Goal: Register for event/course

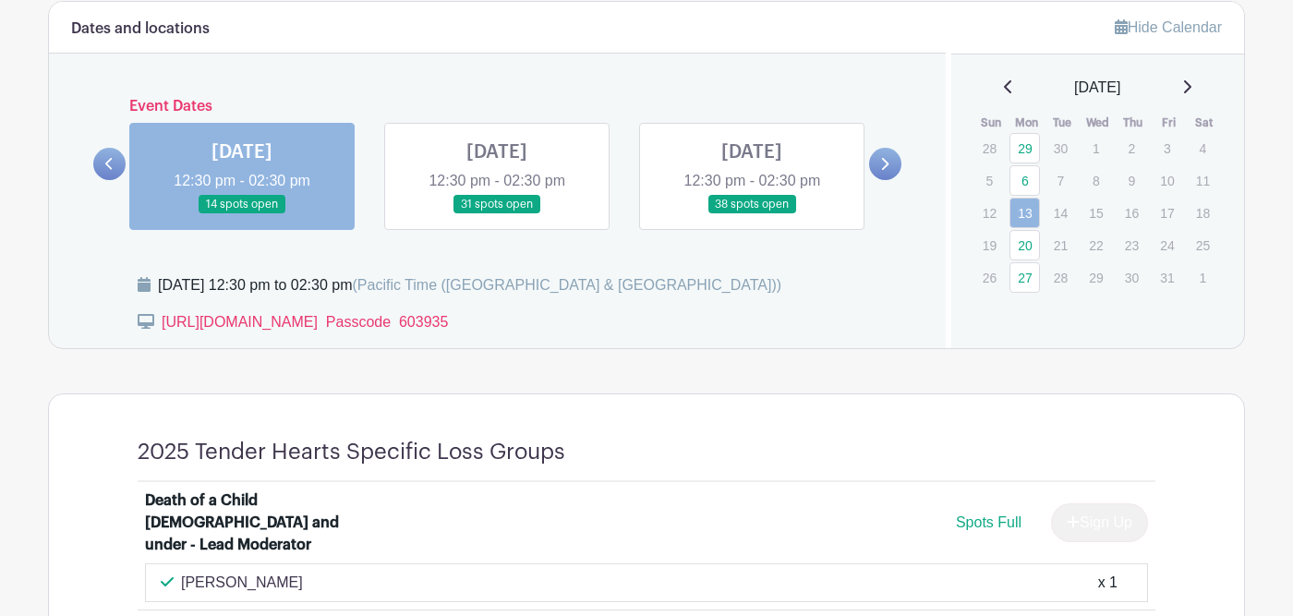
scroll to position [1059, 0]
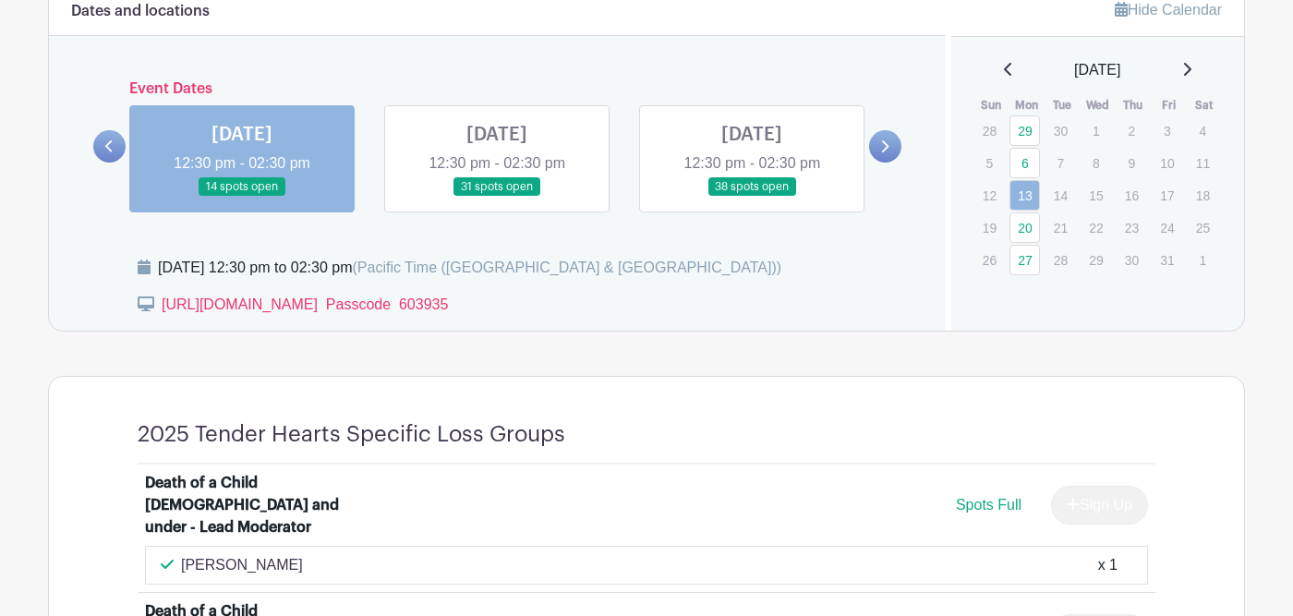
click at [242, 197] on link at bounding box center [242, 197] width 0 height 0
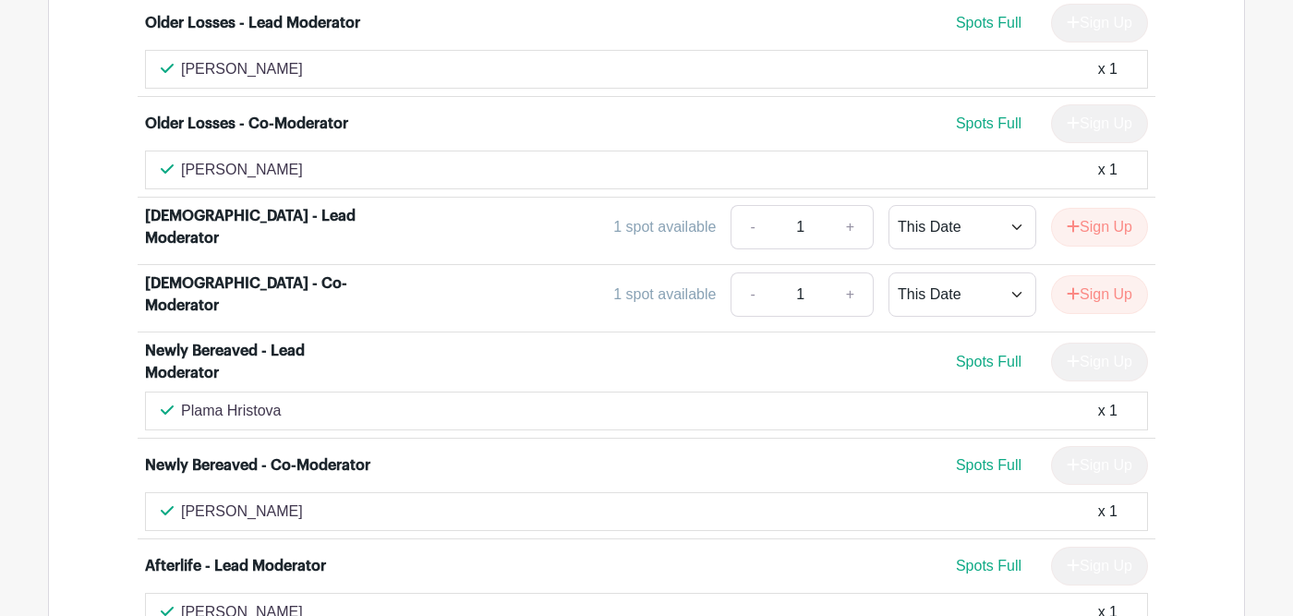
scroll to position [5727, 0]
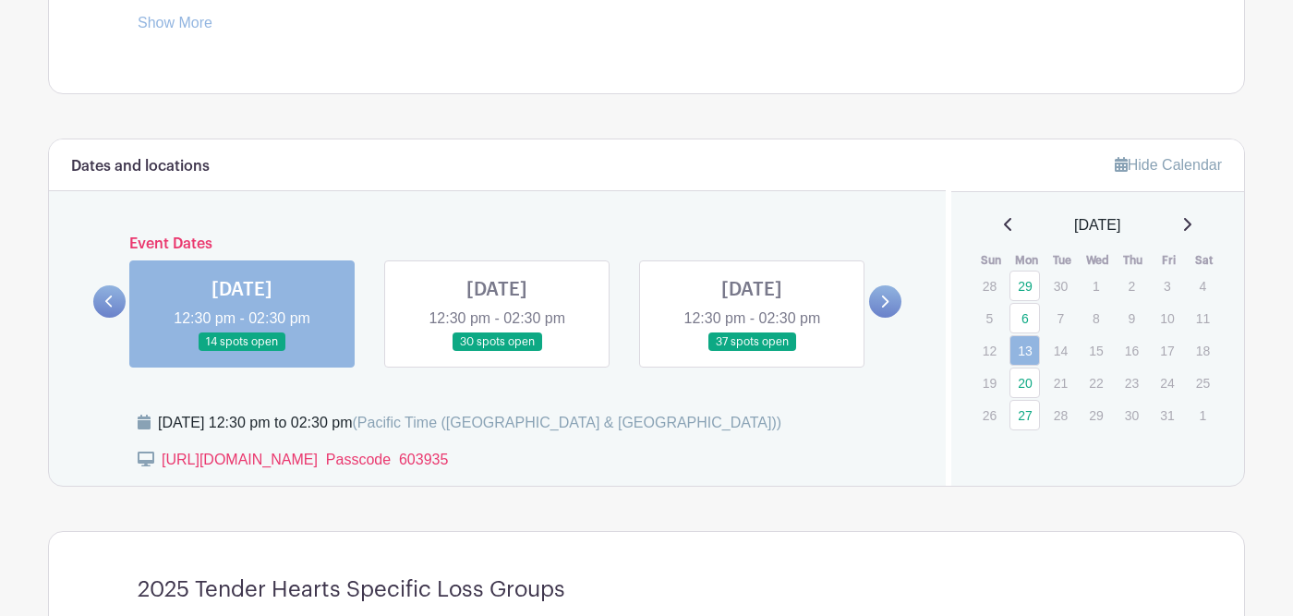
scroll to position [913, 0]
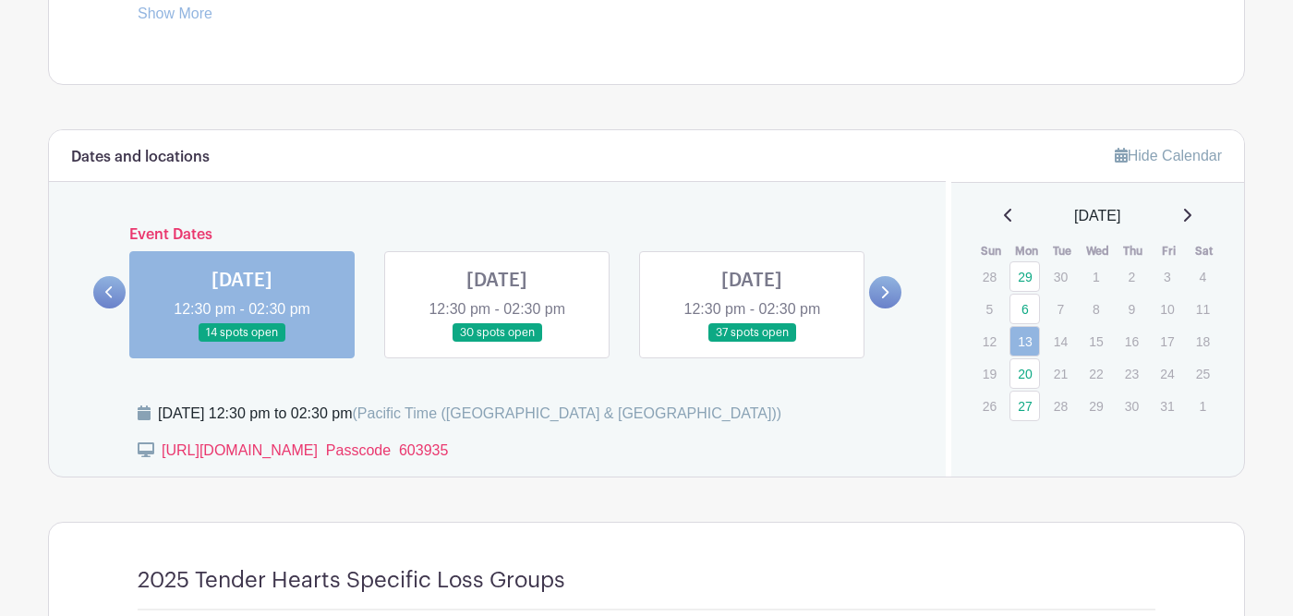
click at [752, 343] on link at bounding box center [752, 343] width 0 height 0
click at [888, 288] on icon at bounding box center [884, 292] width 8 height 14
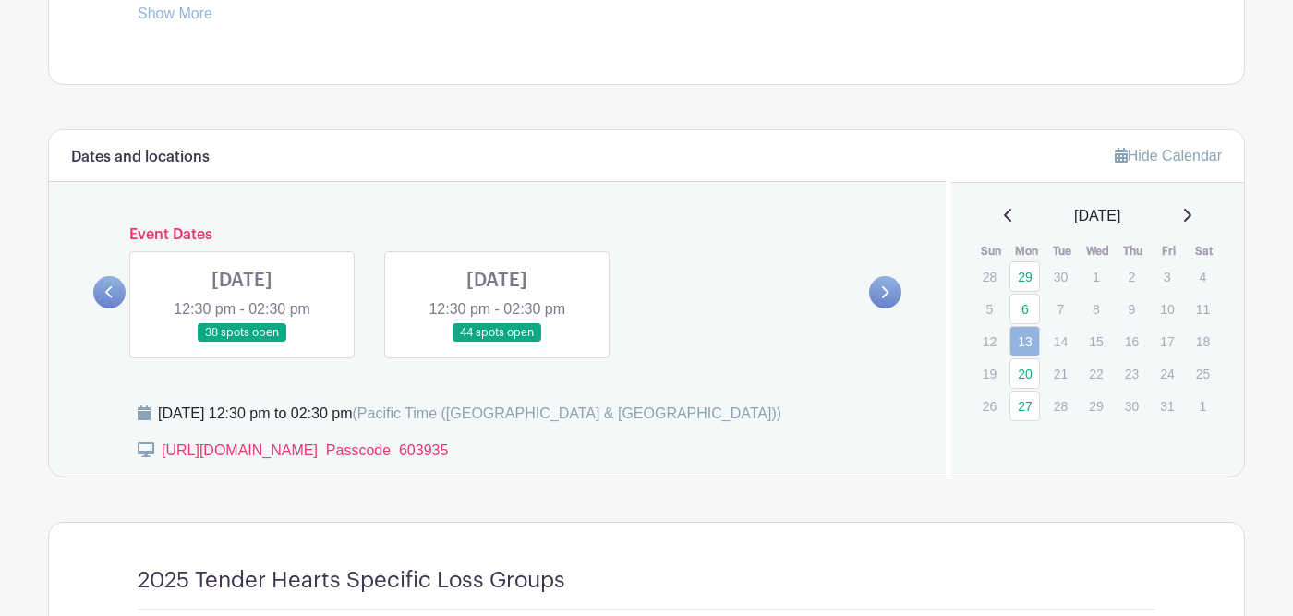
click at [107, 296] on icon at bounding box center [109, 292] width 8 height 14
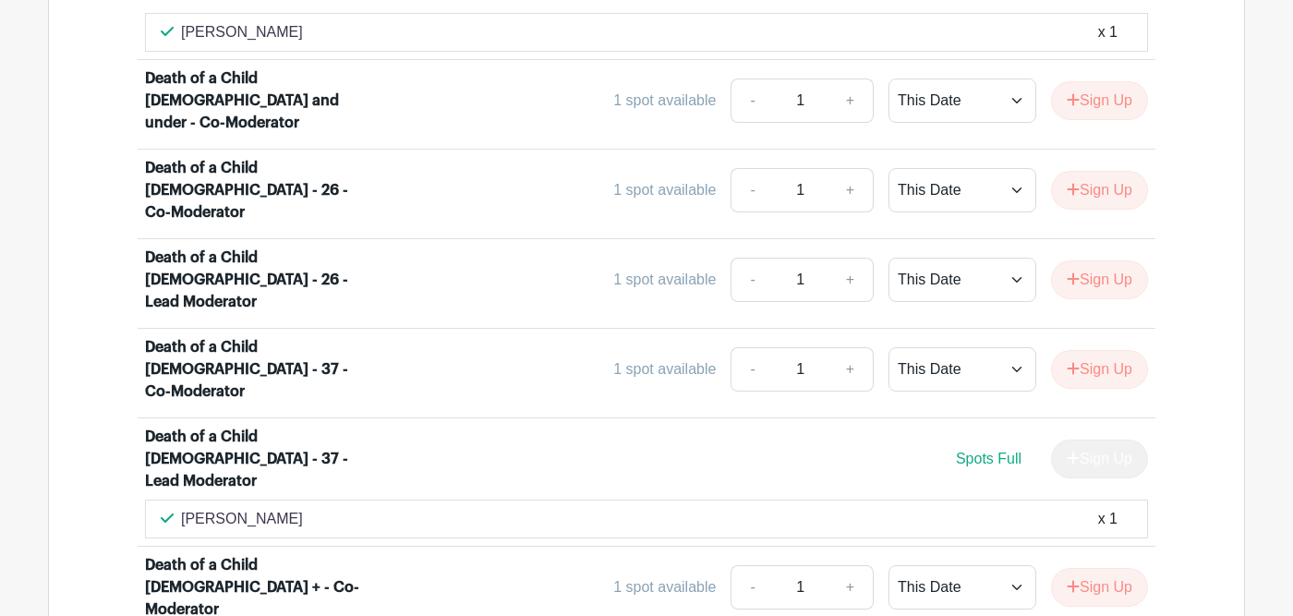
scroll to position [1596, 0]
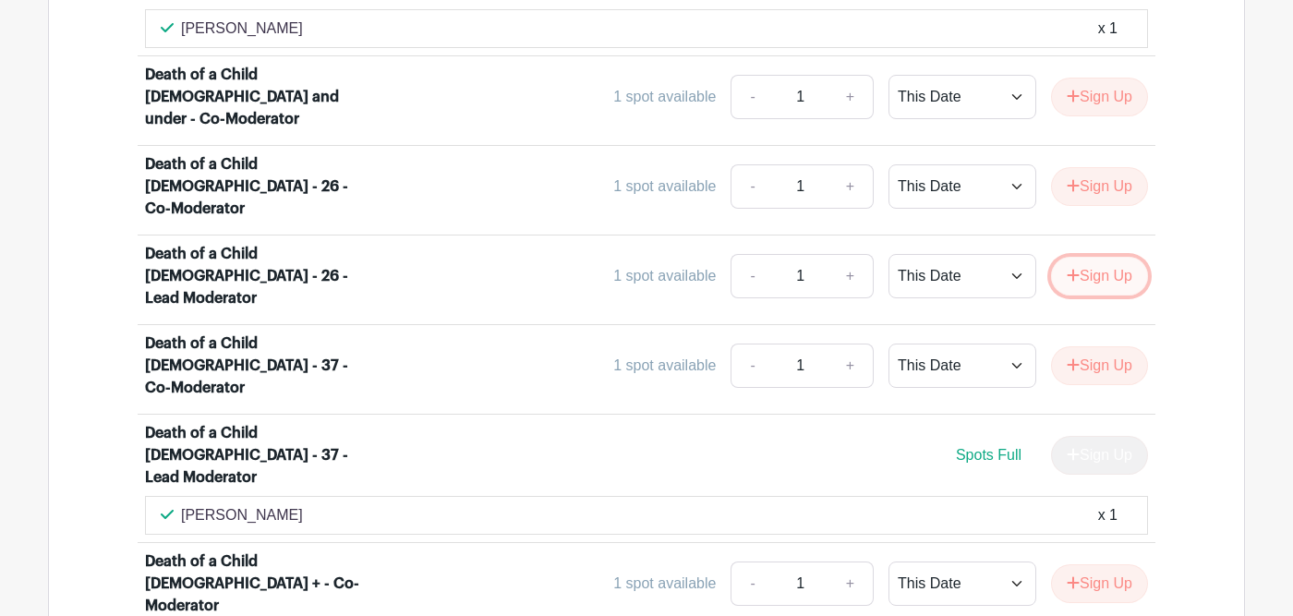
click at [1101, 257] on button "Sign Up" at bounding box center [1099, 276] width 97 height 39
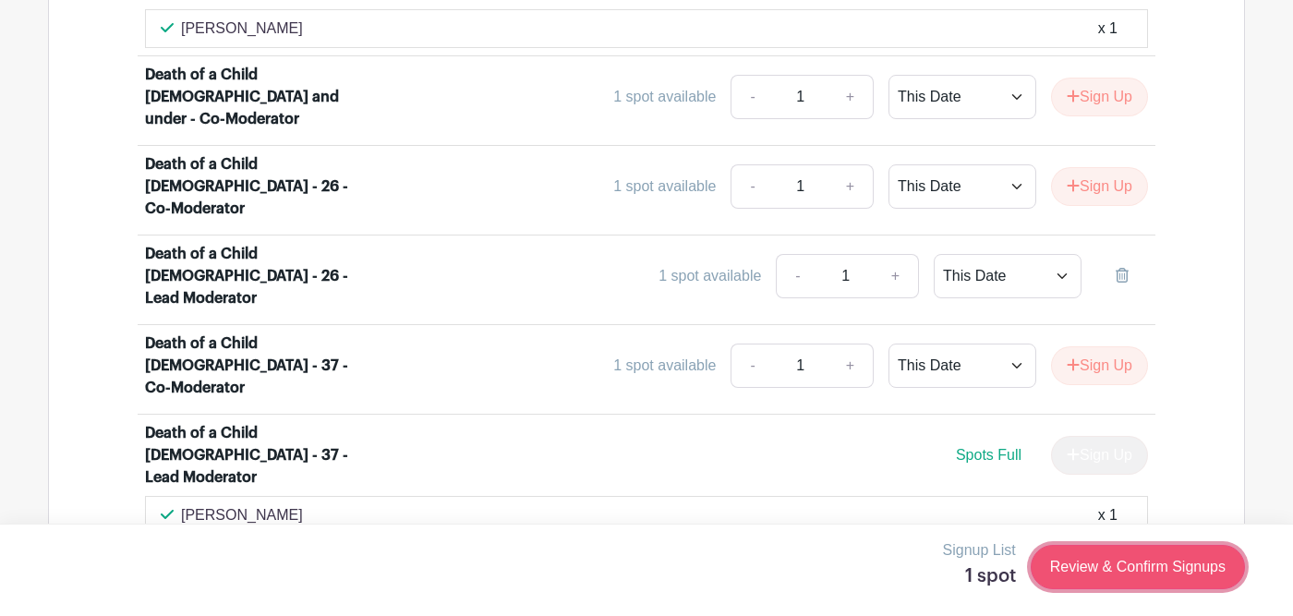
click at [1147, 564] on link "Review & Confirm Signups" at bounding box center [1138, 567] width 214 height 44
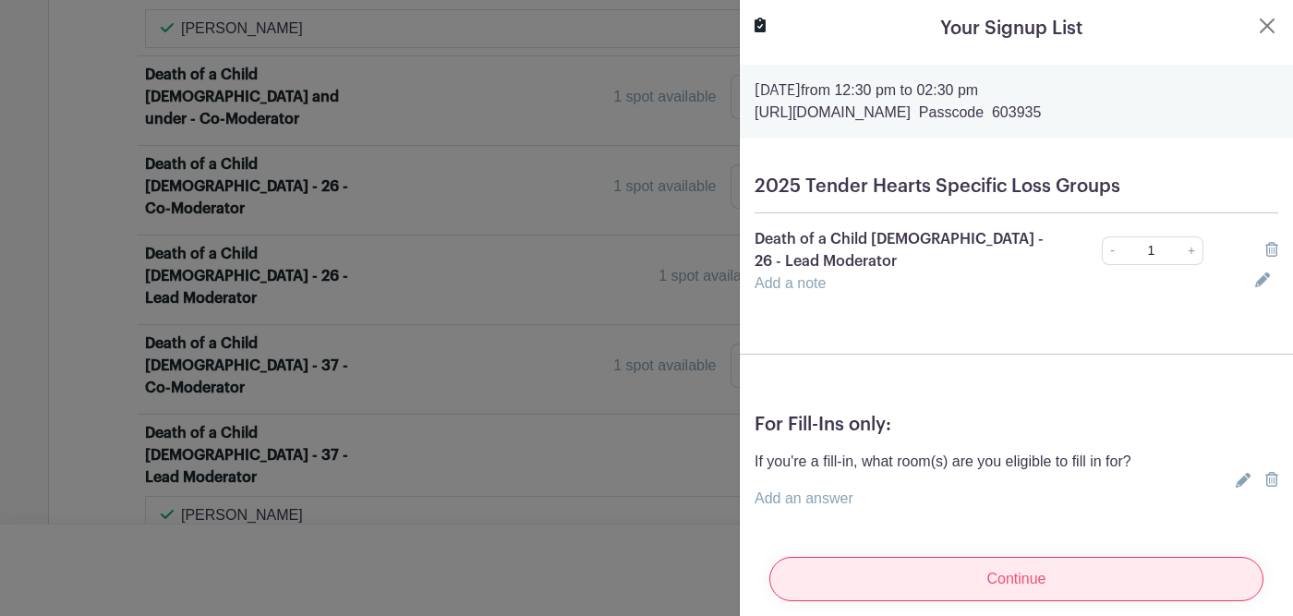
click at [1005, 578] on input "Continue" at bounding box center [1016, 579] width 494 height 44
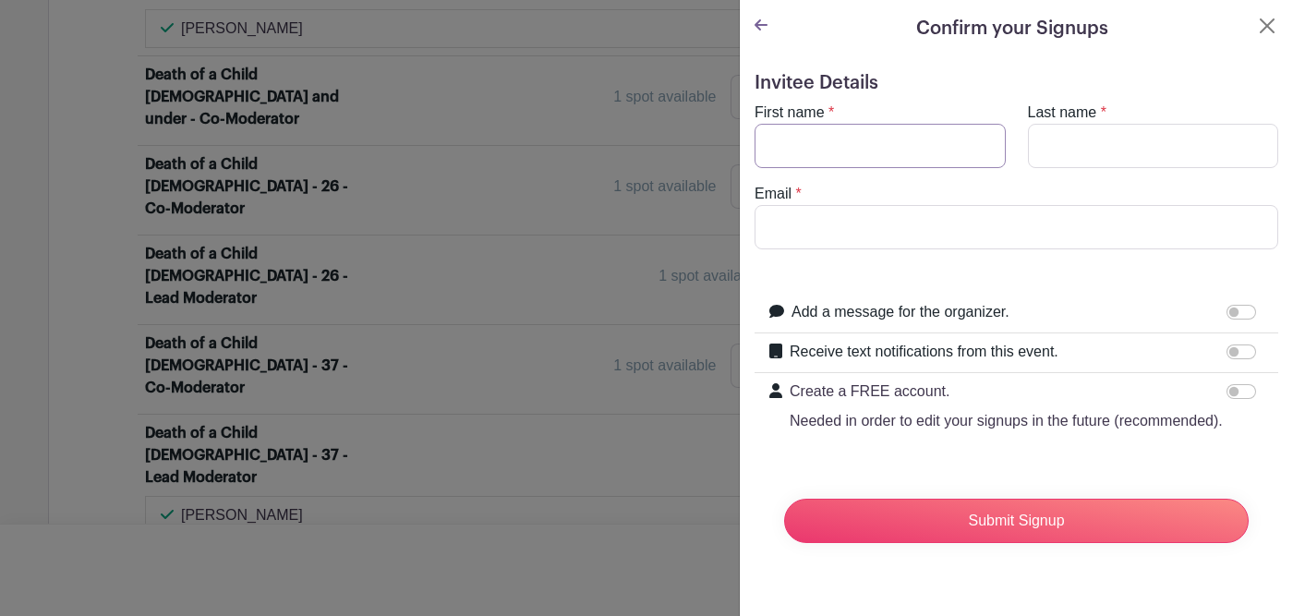
click at [801, 127] on input "First name" at bounding box center [879, 146] width 251 height 44
click at [799, 147] on input "First name" at bounding box center [879, 146] width 251 height 44
type input "Plama"
click at [1055, 139] on input "Last name" at bounding box center [1153, 146] width 251 height 44
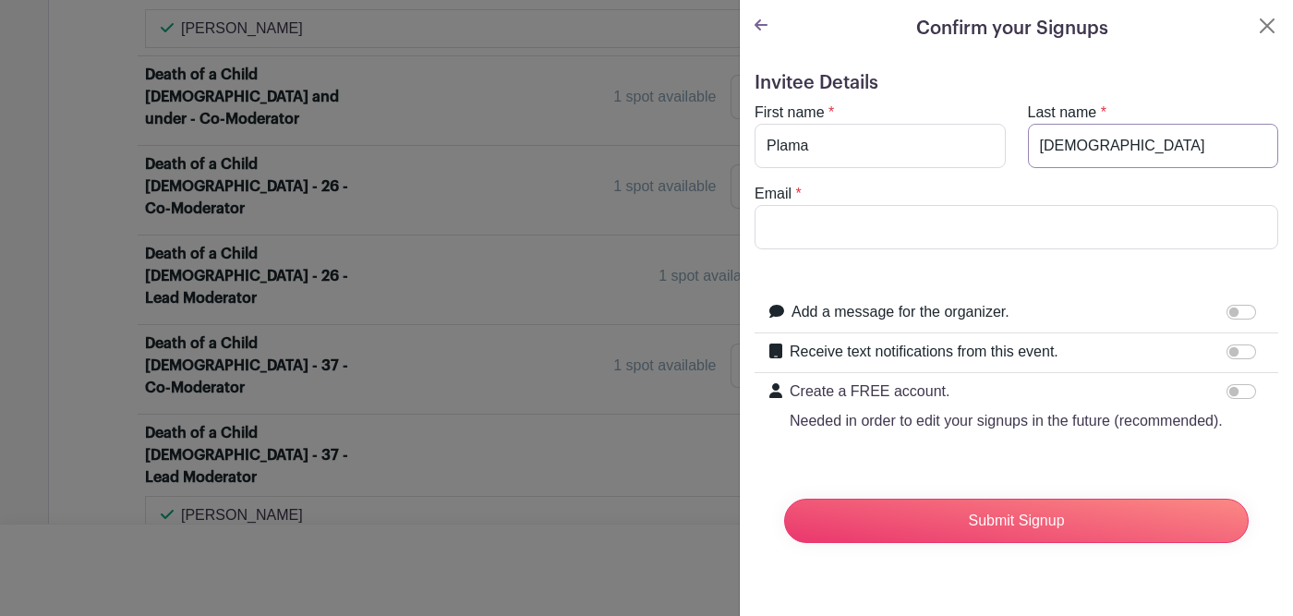
type input "[DEMOGRAPHIC_DATA]"
click at [782, 222] on input "Email" at bounding box center [1016, 227] width 524 height 44
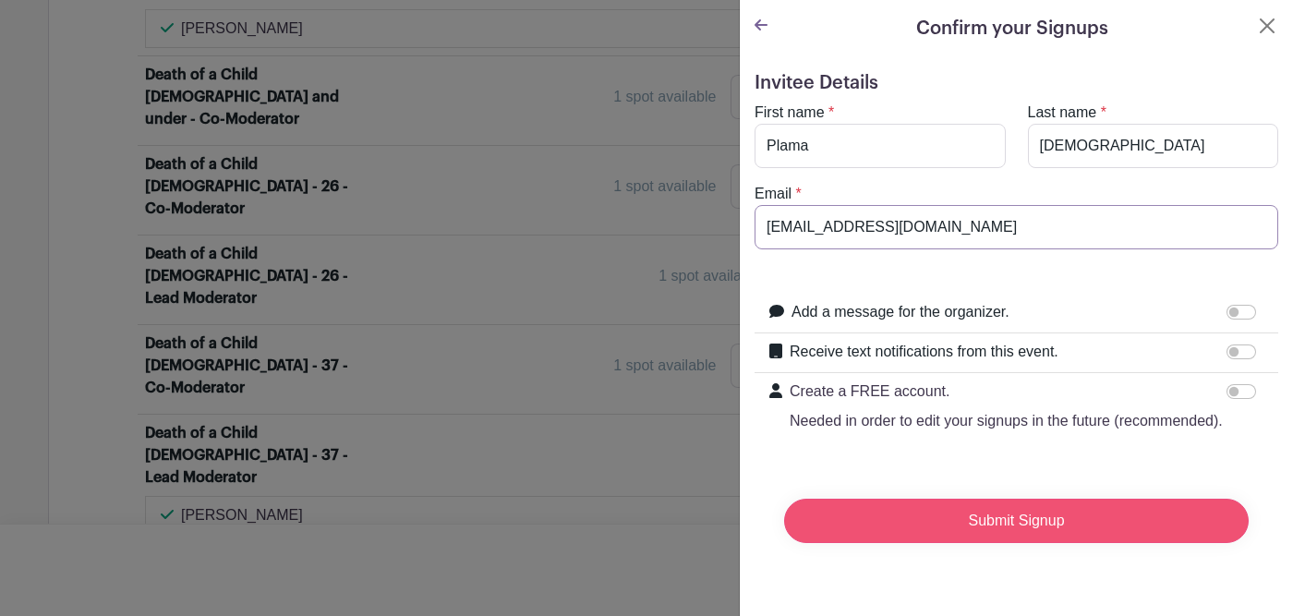
type input "[EMAIL_ADDRESS][DOMAIN_NAME]"
click at [967, 525] on input "Submit Signup" at bounding box center [1016, 521] width 465 height 44
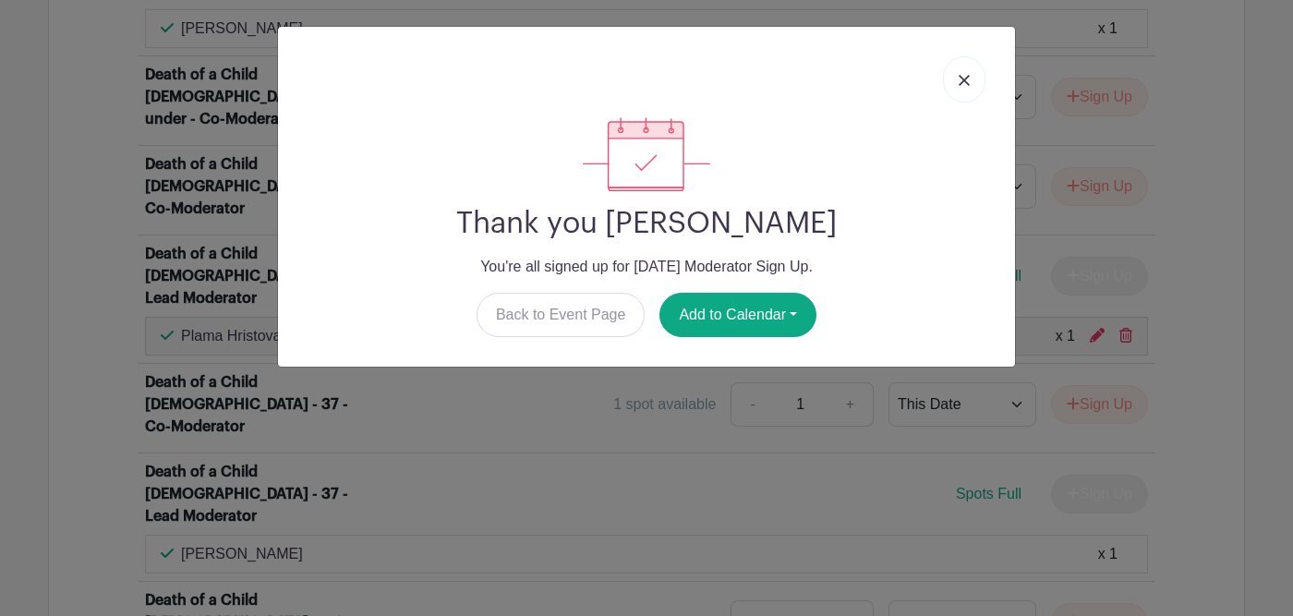
click at [961, 75] on link at bounding box center [964, 79] width 42 height 46
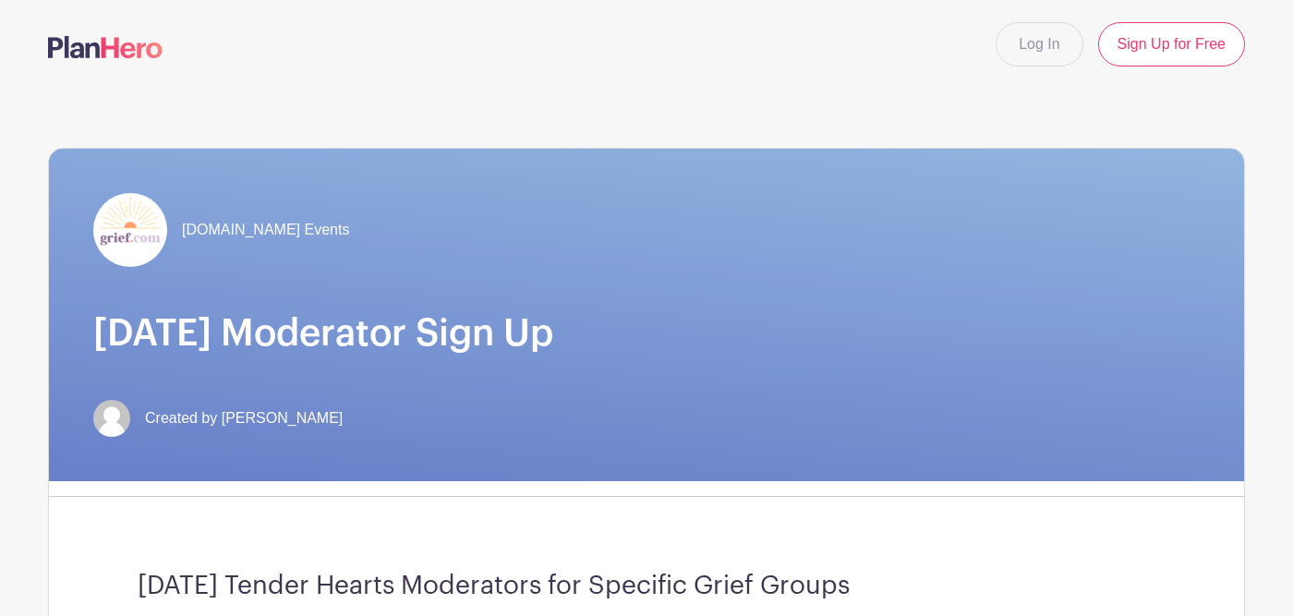
scroll to position [1596, 0]
